Goal: Find specific page/section: Find specific page/section

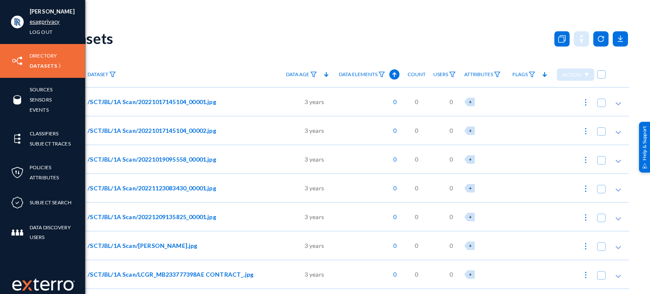
click at [39, 21] on link "esagprivacy" at bounding box center [45, 22] width 30 height 10
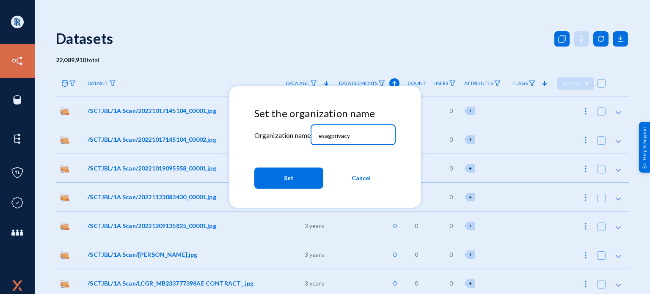
click at [323, 132] on input "esagprivacy" at bounding box center [355, 136] width 73 height 8
type input "tandl"
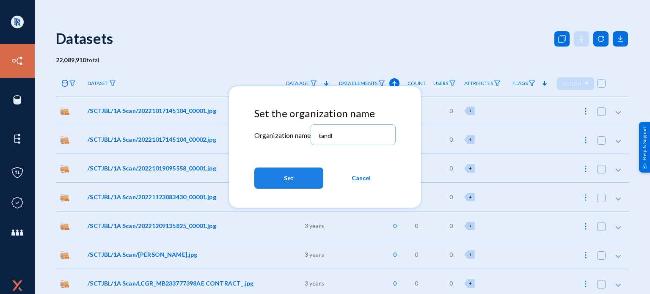
click at [281, 179] on button "Set" at bounding box center [288, 178] width 69 height 21
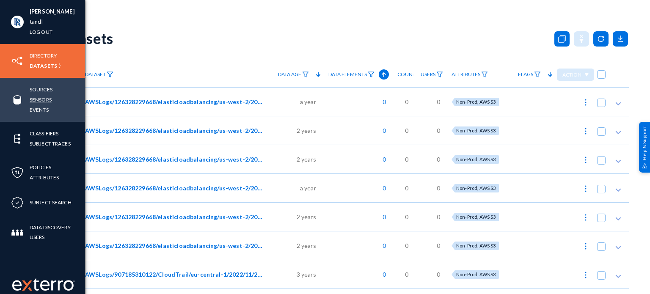
click at [34, 101] on link "Sensors" at bounding box center [41, 100] width 22 height 10
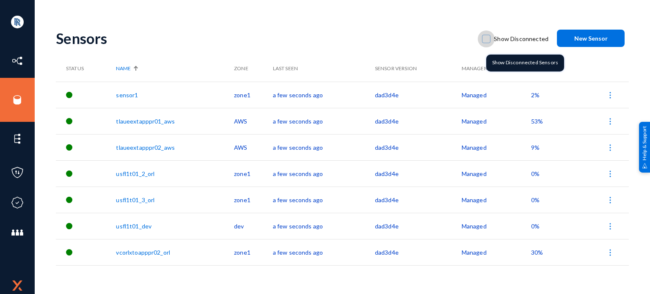
click at [487, 40] on span at bounding box center [486, 39] width 8 height 8
click at [487, 43] on input "Show Disconnected" at bounding box center [486, 43] width 1 height 1
checkbox input "true"
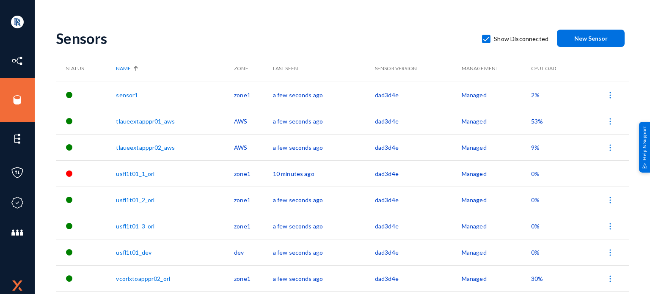
click at [142, 174] on link "usfl1t01_1_orl" at bounding box center [135, 173] width 39 height 7
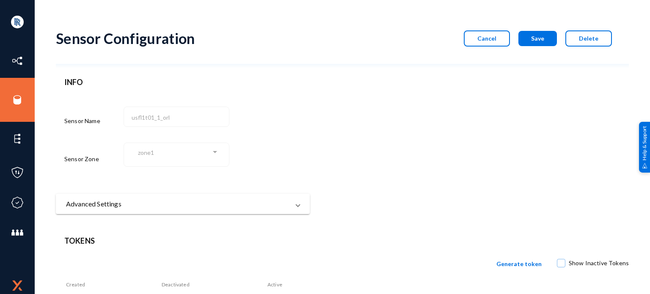
click at [499, 42] on button "Cancel" at bounding box center [487, 38] width 46 height 16
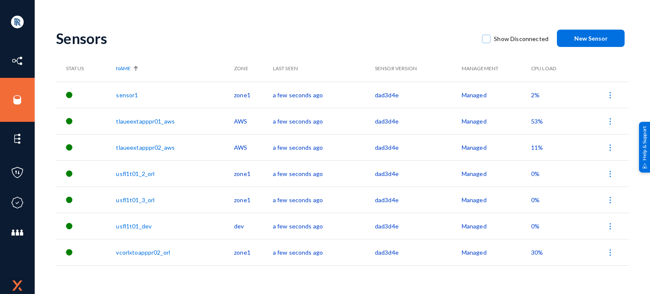
click at [484, 36] on span at bounding box center [486, 39] width 8 height 8
click at [486, 43] on input "Show Disconnected" at bounding box center [486, 43] width 1 height 1
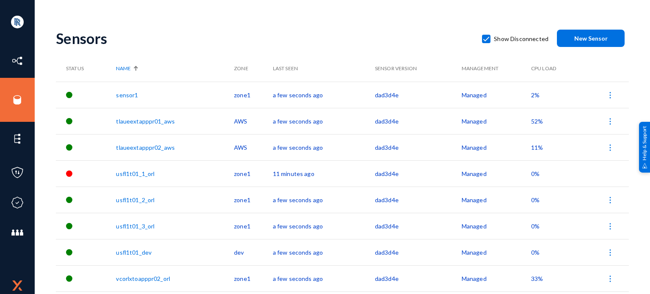
click at [239, 169] on td "zone1" at bounding box center [253, 173] width 39 height 26
click at [182, 173] on td "usfl1t01_1_orl" at bounding box center [175, 173] width 118 height 26
drag, startPoint x: 167, startPoint y: 173, endPoint x: 114, endPoint y: 169, distance: 53.5
click at [114, 169] on tr "usfl1t01_1_orl zone1 11 minutes ago dad3d4e Managed 0%" at bounding box center [342, 173] width 573 height 26
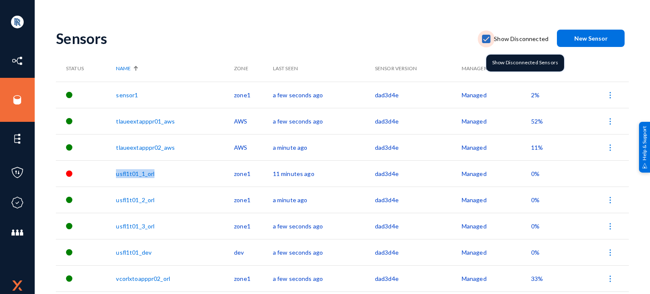
click at [488, 35] on span at bounding box center [486, 39] width 8 height 8
click at [487, 43] on input "Show Disconnected" at bounding box center [486, 43] width 1 height 1
checkbox input "false"
